Goal: Browse casually

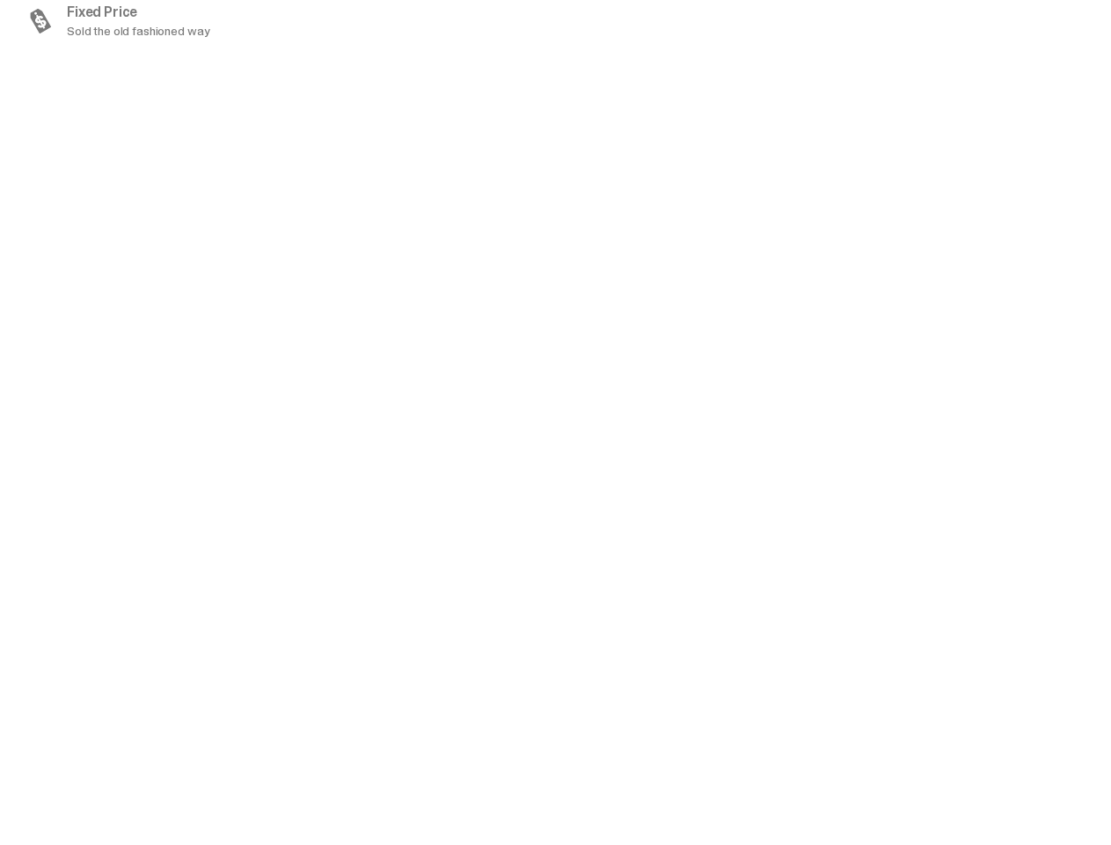
scroll to position [1719, 0]
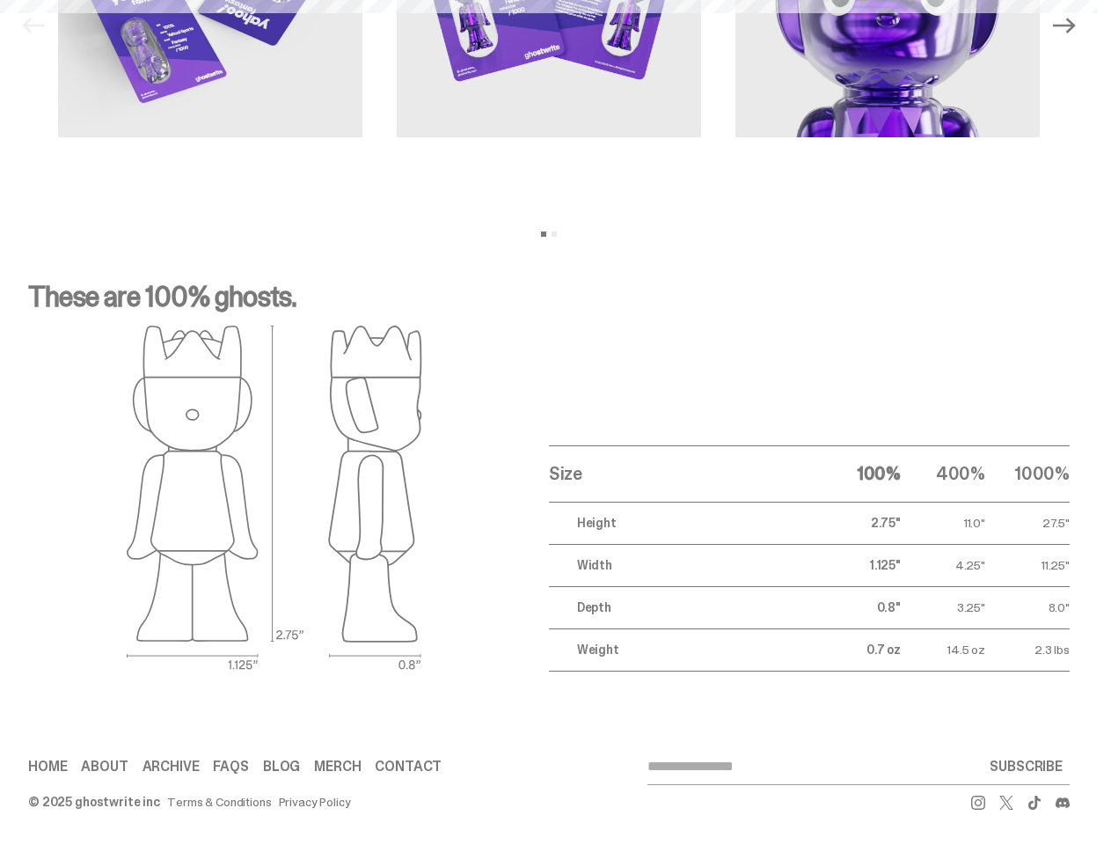
scroll to position [70, 0]
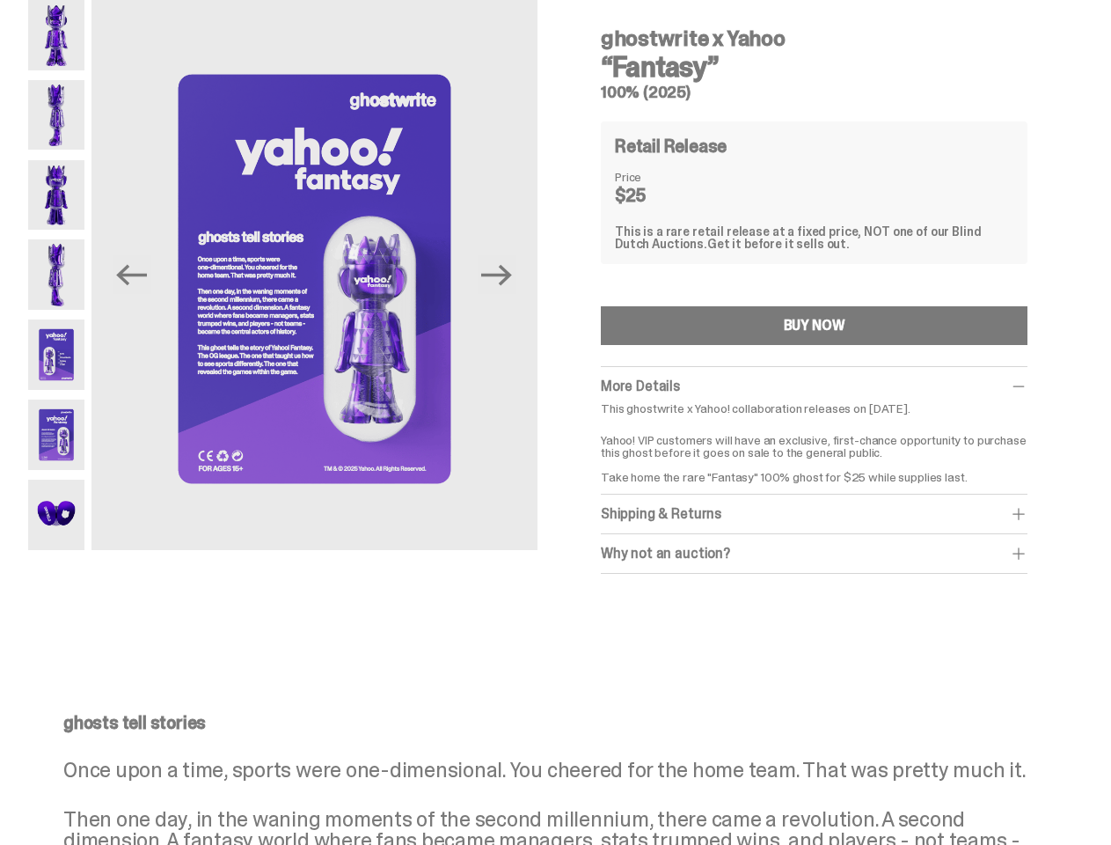
click at [555, 387] on div "Previous Next ghostwrite x Yahoo “Fantasy” 100% (2025) Retail Release Price $25…" at bounding box center [549, 314] width 1042 height 629
click at [325, 275] on img at bounding box center [315, 279] width 446 height 558
click at [145, 275] on icon "Previous" at bounding box center [131, 274] width 31 height 21
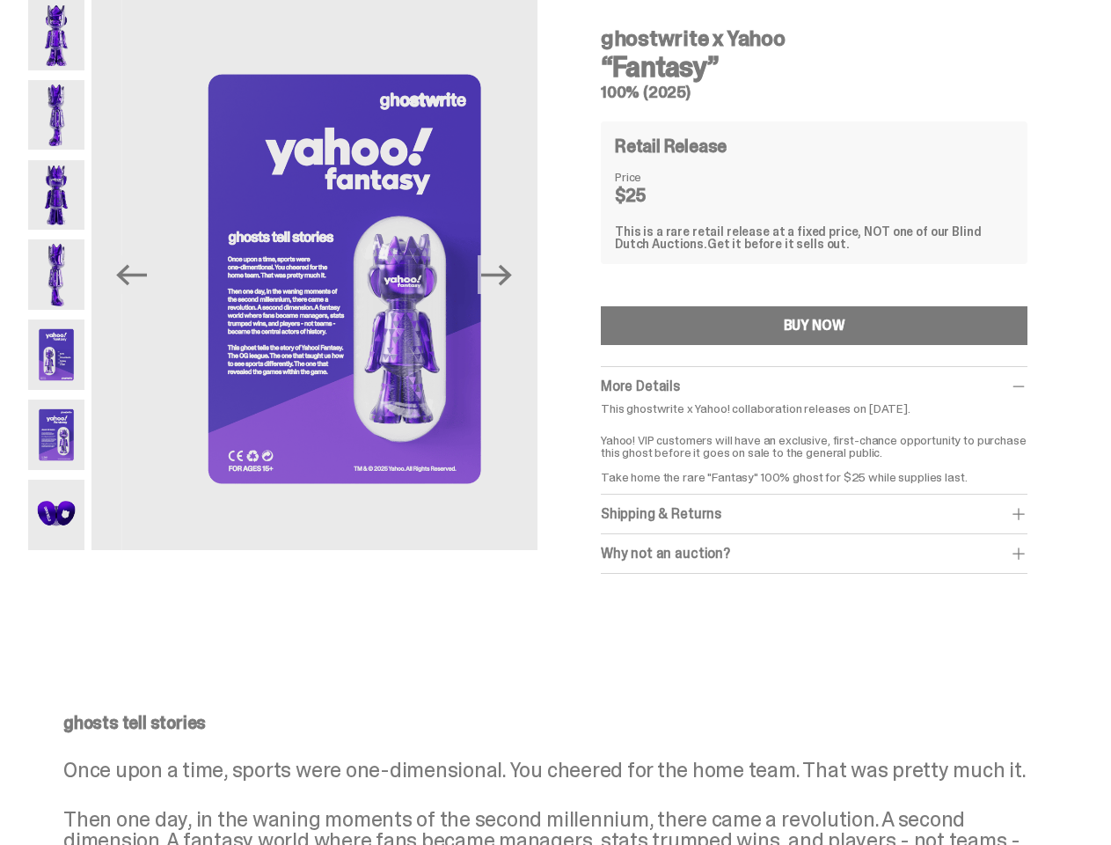
click at [503, 275] on icon "Next" at bounding box center [496, 274] width 31 height 21
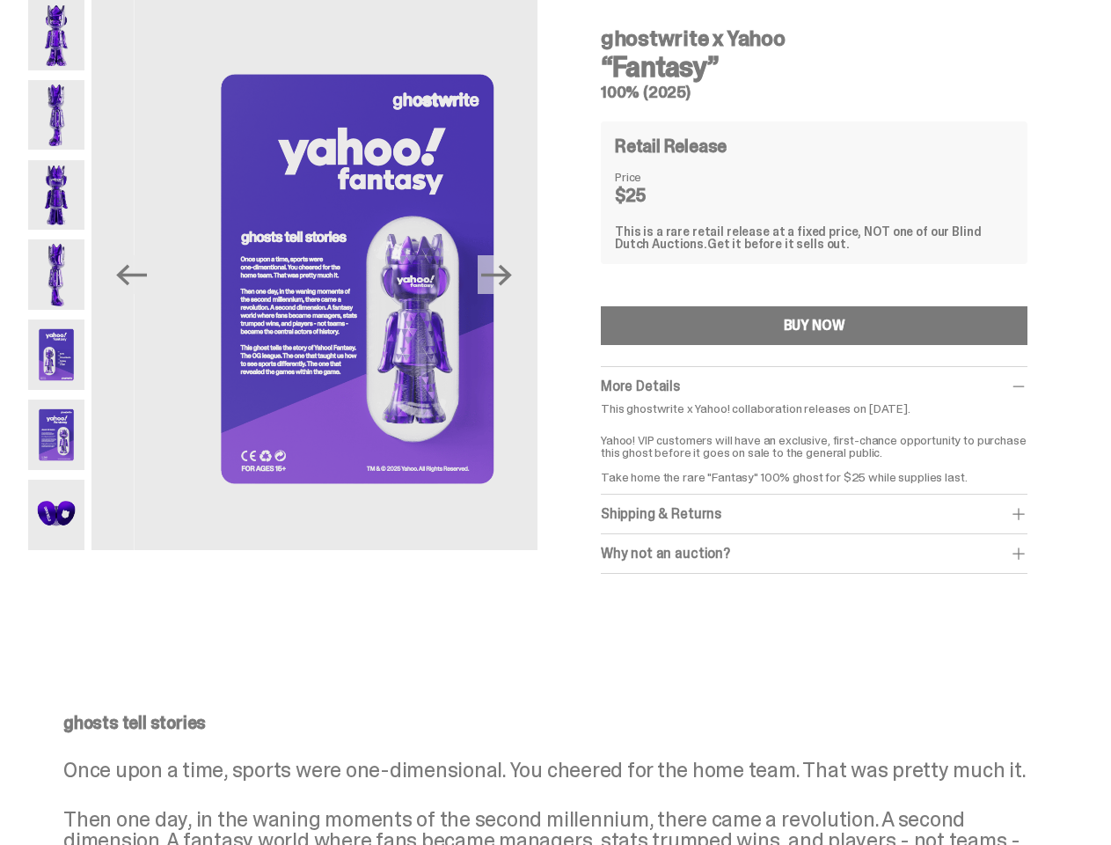
click at [0, 32] on div "ghostwrite x Yahoo “Fantasy” 100% (2025) Previous Next ghostwrite x Yahoo “Fant…" at bounding box center [549, 314] width 1098 height 629
